Goal: Task Accomplishment & Management: Use online tool/utility

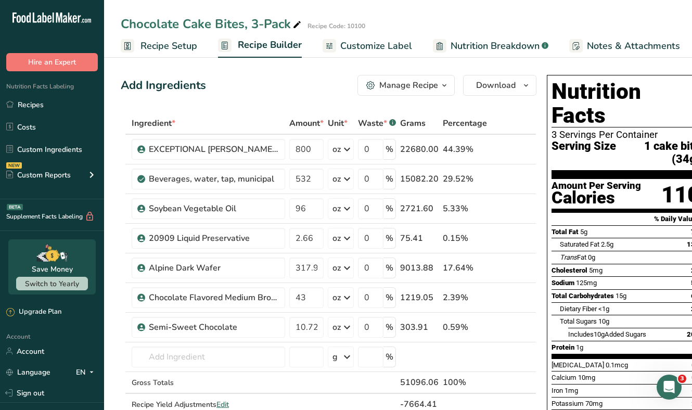
click at [359, 45] on span "Customize Label" at bounding box center [376, 46] width 72 height 14
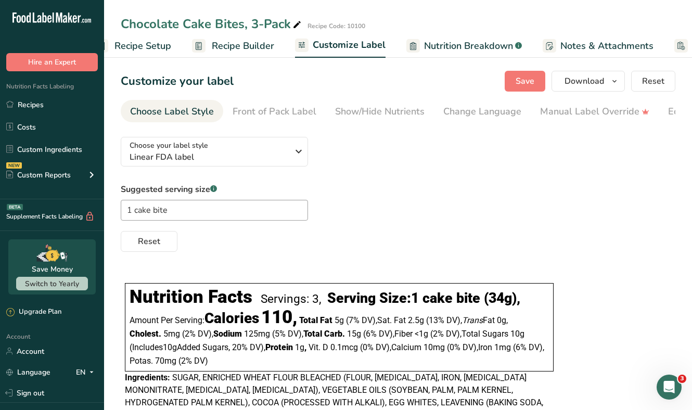
scroll to position [0, 108]
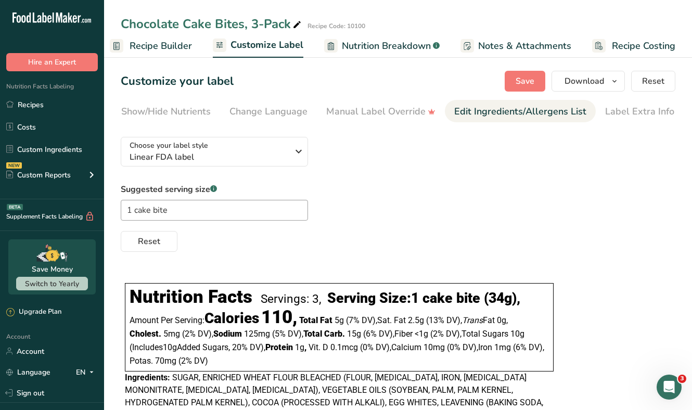
click at [538, 109] on div "Edit Ingredients/Allergens List" at bounding box center [520, 112] width 132 height 14
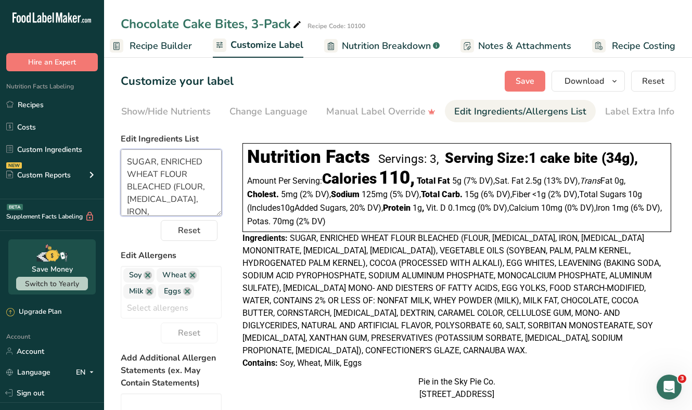
click at [139, 169] on textarea "SUGAR, ENRICHED WHEAT FLOUR BLEACHED (FLOUR, [MEDICAL_DATA], IRON, [MEDICAL_DAT…" at bounding box center [171, 182] width 101 height 67
paste textarea "INGREDIENTS: Sugar, Enriched Wheat Flour Bleached (Flour, [MEDICAL_DATA], Iron,…"
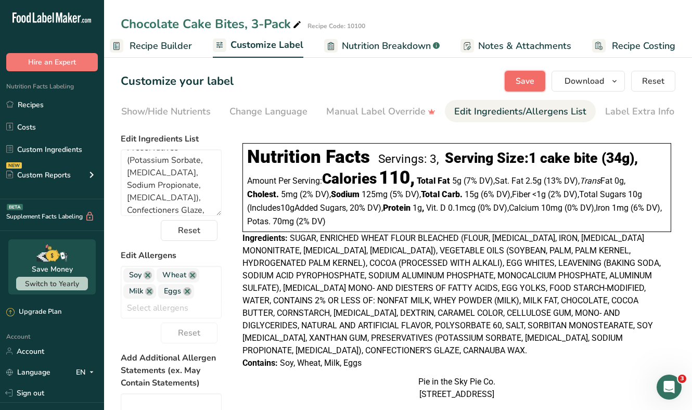
click at [522, 84] on span "Save" at bounding box center [525, 81] width 19 height 12
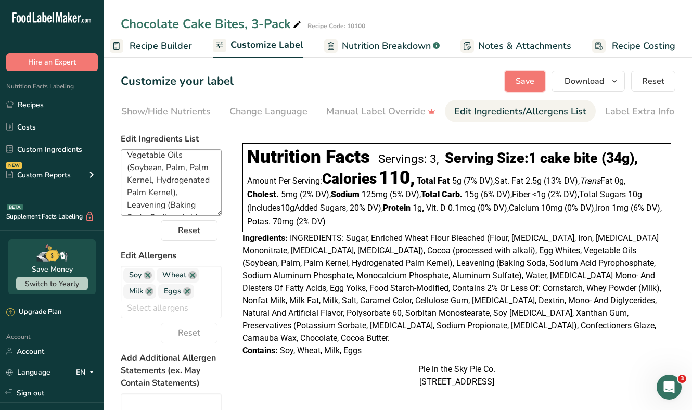
scroll to position [0, 0]
drag, startPoint x: 186, startPoint y: 164, endPoint x: 131, endPoint y: 163, distance: 55.2
click at [131, 163] on textarea "INGREDIENTS: Sugar, Enriched Wheat Flour Bleached (Flour, [MEDICAL_DATA], Iron,…" at bounding box center [171, 182] width 101 height 67
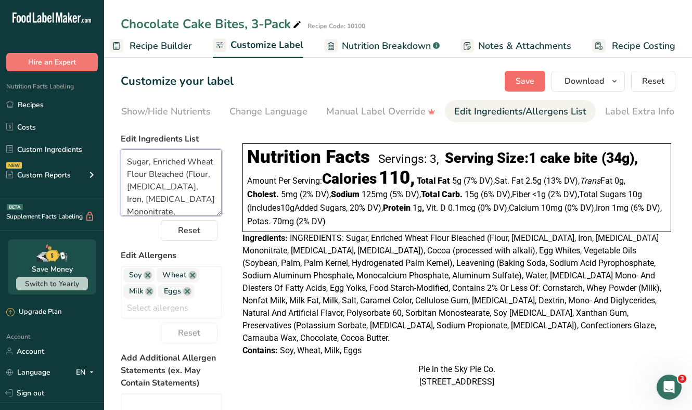
type textarea "Sugar, Enriched Wheat Flour Bleached (Flour, [MEDICAL_DATA], Iron, [MEDICAL_DAT…"
click at [524, 79] on span "Save" at bounding box center [525, 81] width 19 height 12
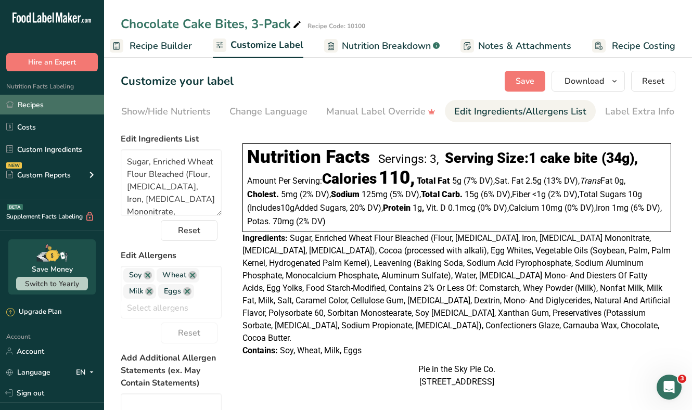
click at [47, 105] on link "Recipes" at bounding box center [52, 105] width 104 height 20
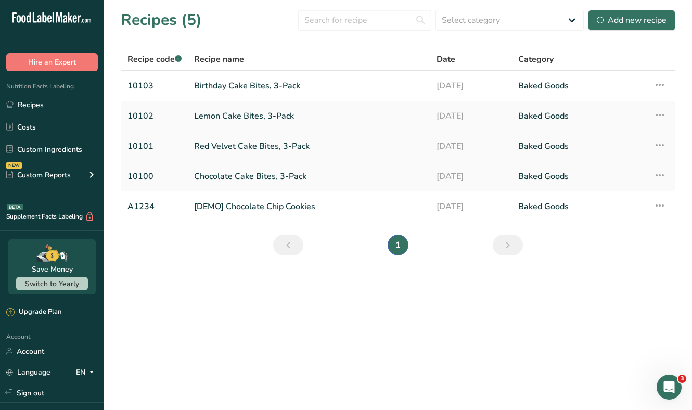
click at [214, 153] on link "Red Velvet Cake Bites, 3-Pack" at bounding box center [309, 146] width 230 height 22
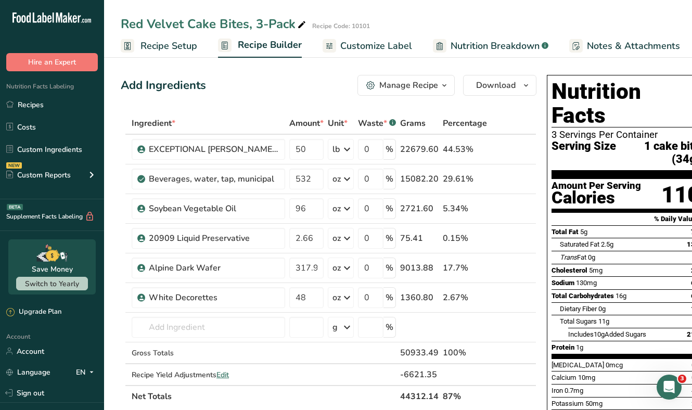
click at [402, 43] on span "Customize Label" at bounding box center [376, 46] width 72 height 14
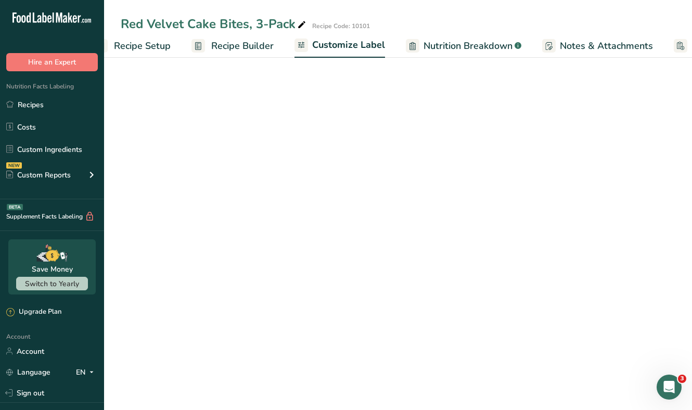
scroll to position [0, 108]
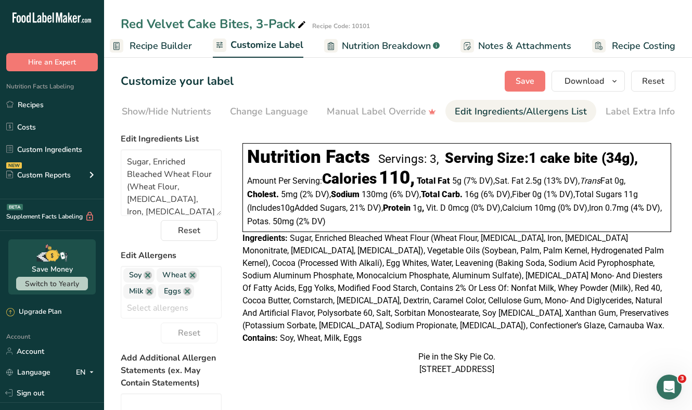
scroll to position [0, 214]
click at [171, 174] on textarea "Sugar, Enriched Bleached Wheat Flour (Wheat Flour, [MEDICAL_DATA], Iron, [MEDIC…" at bounding box center [171, 182] width 101 height 67
paste textarea "Wheat Flour Bleached (Flour, [MEDICAL_DATA], Iron, [MEDICAL_DATA] Mononitrate, …"
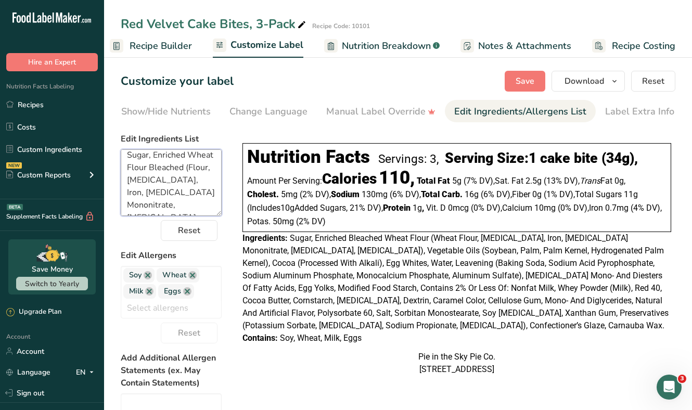
scroll to position [0, 0]
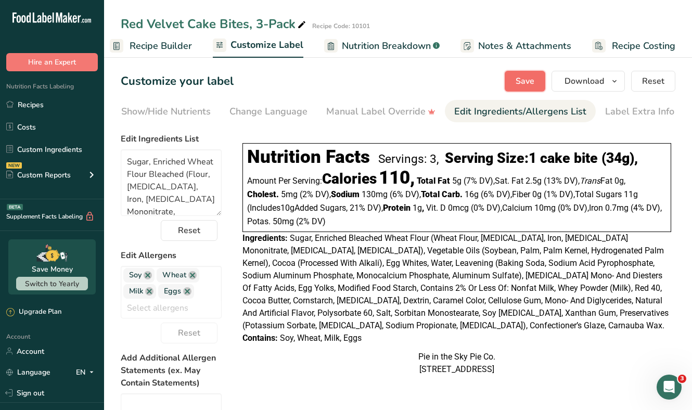
click at [522, 81] on span "Save" at bounding box center [525, 81] width 19 height 12
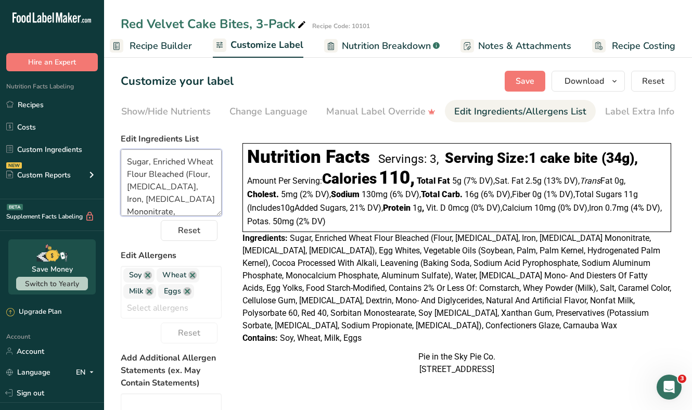
click at [153, 164] on textarea "Sugar, Enriched Wheat Flour Bleached (Flour, [MEDICAL_DATA], Iron, [MEDICAL_DAT…" at bounding box center [171, 182] width 101 height 67
paste textarea "(processed with alkali)"
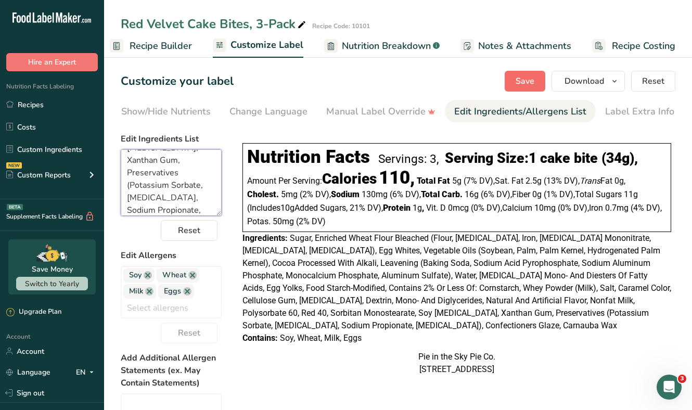
type textarea "Sugar, Enriched Wheat Flour Bleached (Flour, [MEDICAL_DATA], Iron, [MEDICAL_DAT…"
click at [510, 79] on button "Save" at bounding box center [525, 81] width 41 height 21
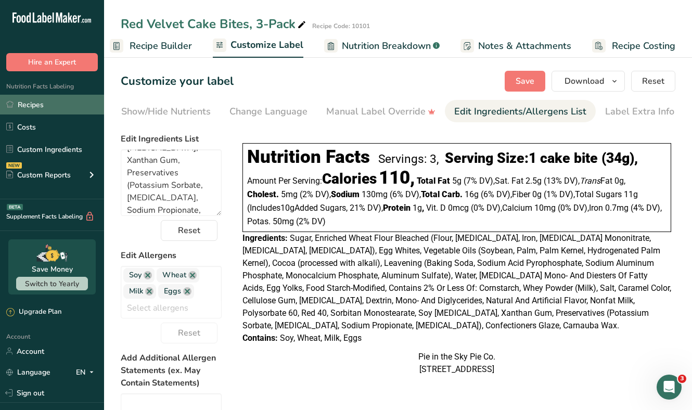
click at [58, 102] on link "Recipes" at bounding box center [52, 105] width 104 height 20
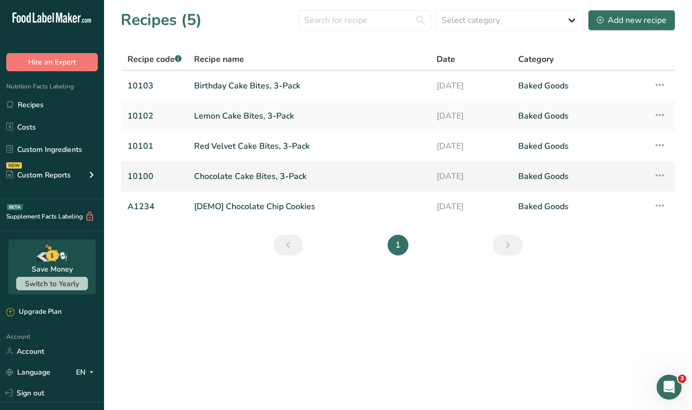
click at [227, 177] on link "Chocolate Cake Bites, 3-Pack" at bounding box center [309, 177] width 230 height 22
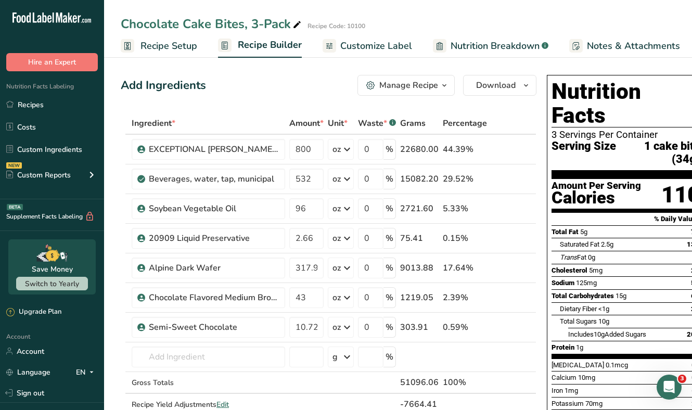
click at [385, 46] on span "Customize Label" at bounding box center [376, 46] width 72 height 14
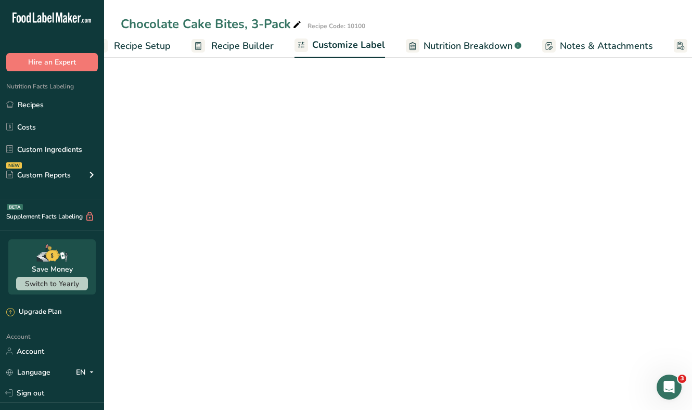
scroll to position [0, 108]
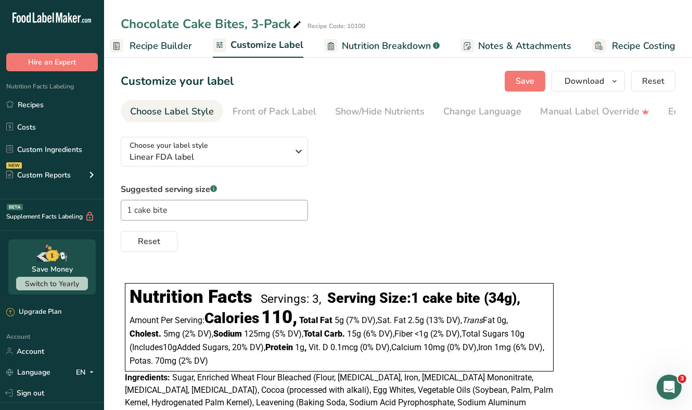
click at [680, 117] on section "Customize your label Save Download Choose what to show on your downloaded label…" at bounding box center [398, 304] width 588 height 501
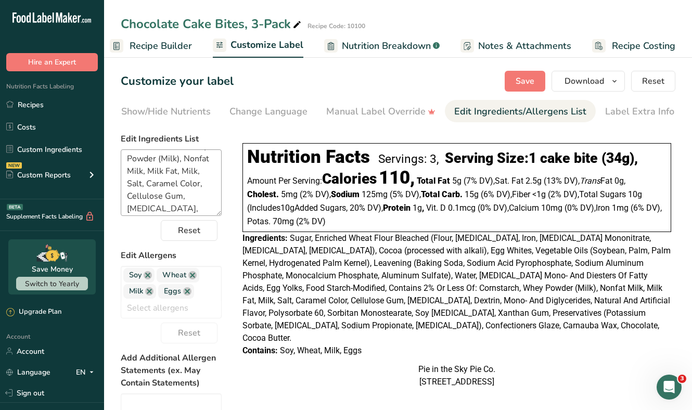
scroll to position [341, 0]
click at [41, 102] on link "Recipes" at bounding box center [52, 105] width 104 height 20
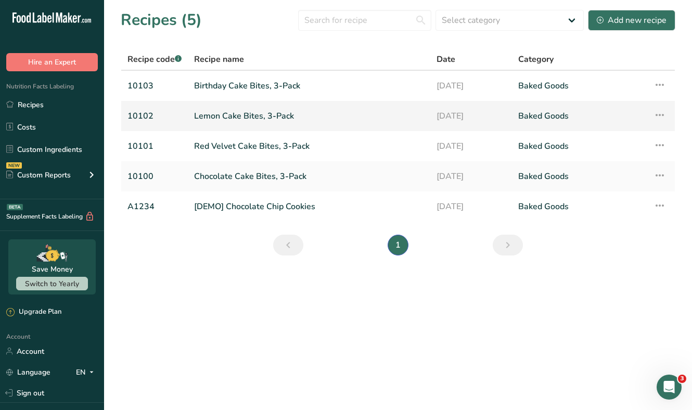
click at [223, 119] on link "Lemon Cake Bites, 3-Pack" at bounding box center [309, 116] width 230 height 22
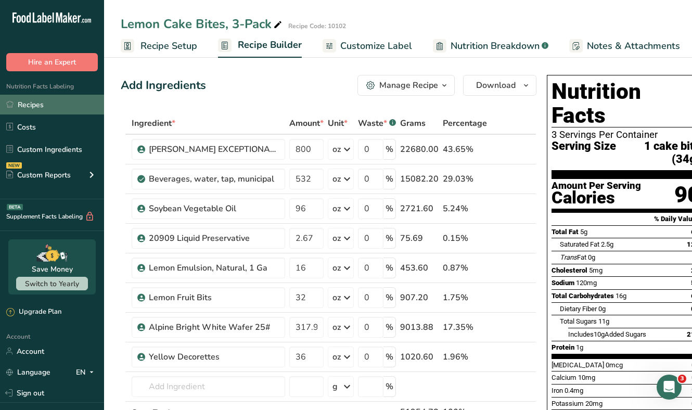
click at [43, 104] on link "Recipes" at bounding box center [52, 105] width 104 height 20
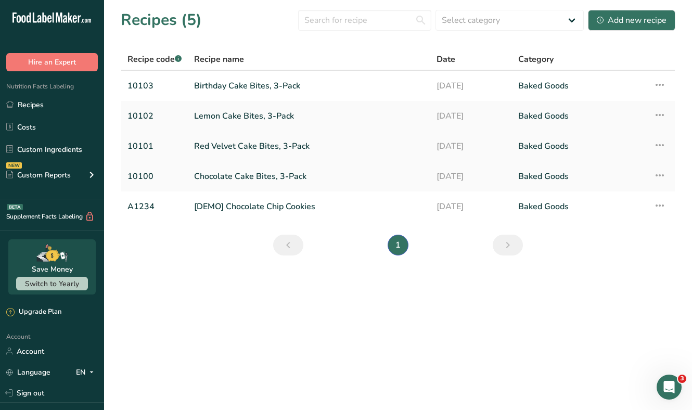
click at [227, 150] on link "Red Velvet Cake Bites, 3-Pack" at bounding box center [309, 146] width 230 height 22
